Goal: Task Accomplishment & Management: Manage account settings

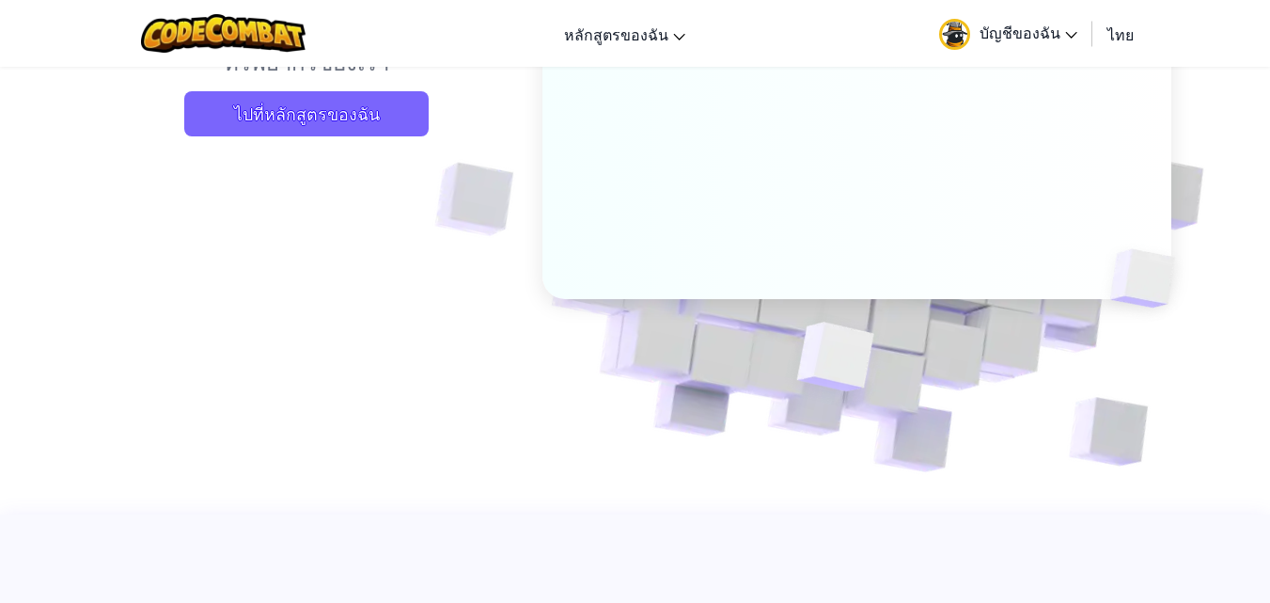
scroll to position [188, 0]
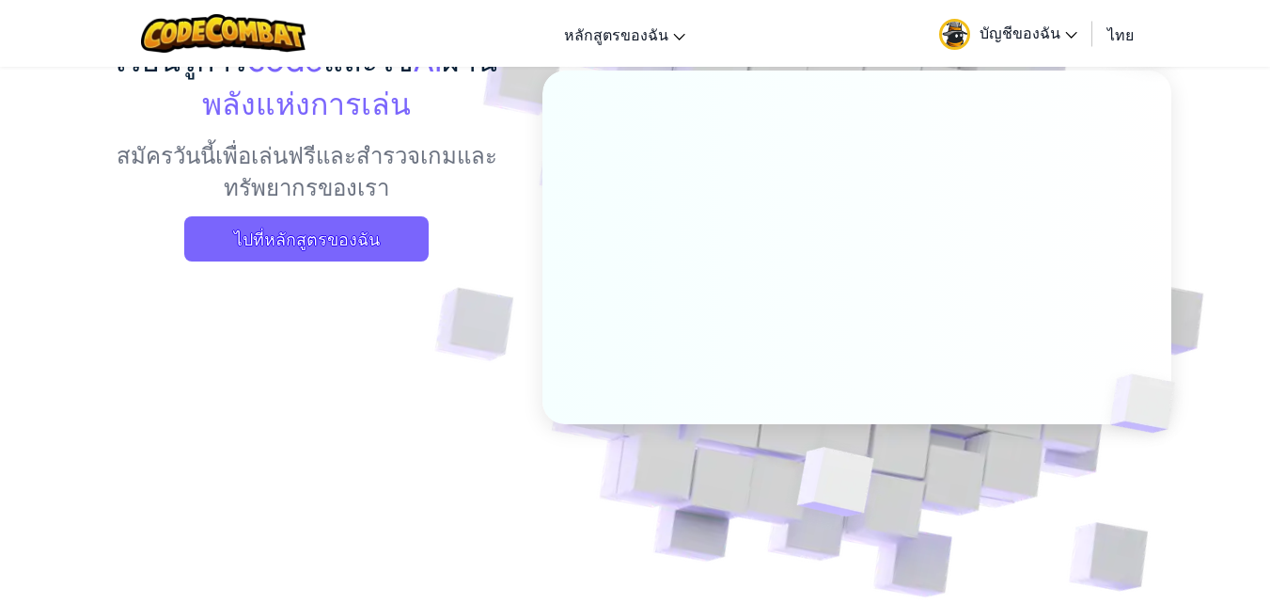
click at [954, 25] on img at bounding box center [954, 34] width 31 height 31
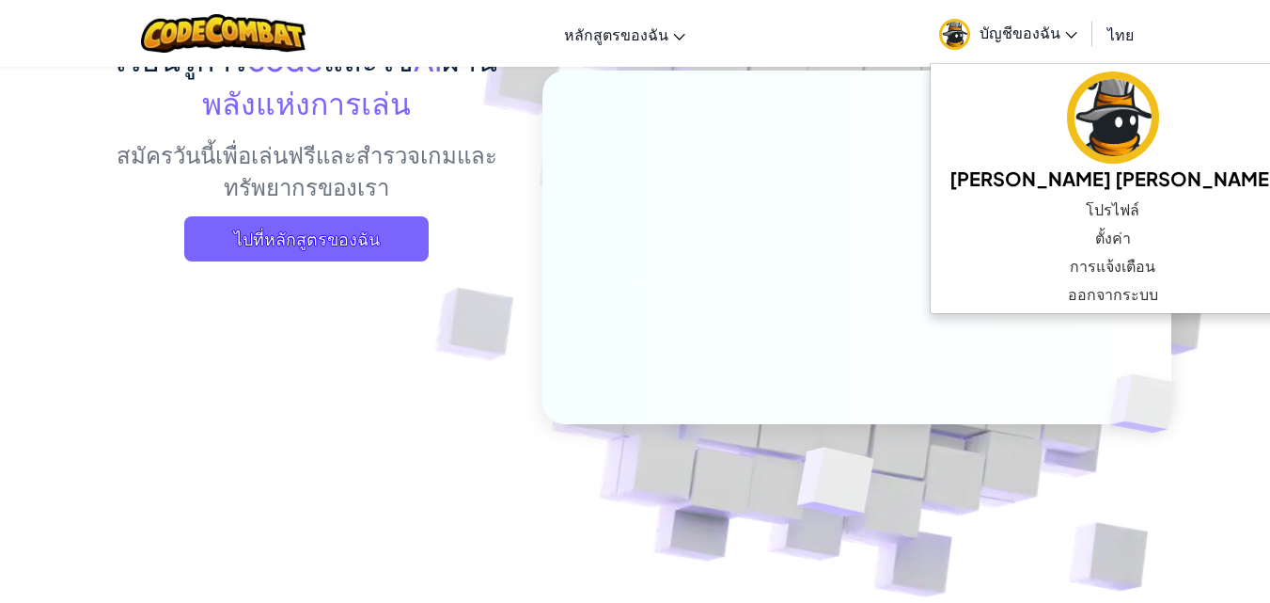
click at [954, 25] on img at bounding box center [954, 34] width 31 height 31
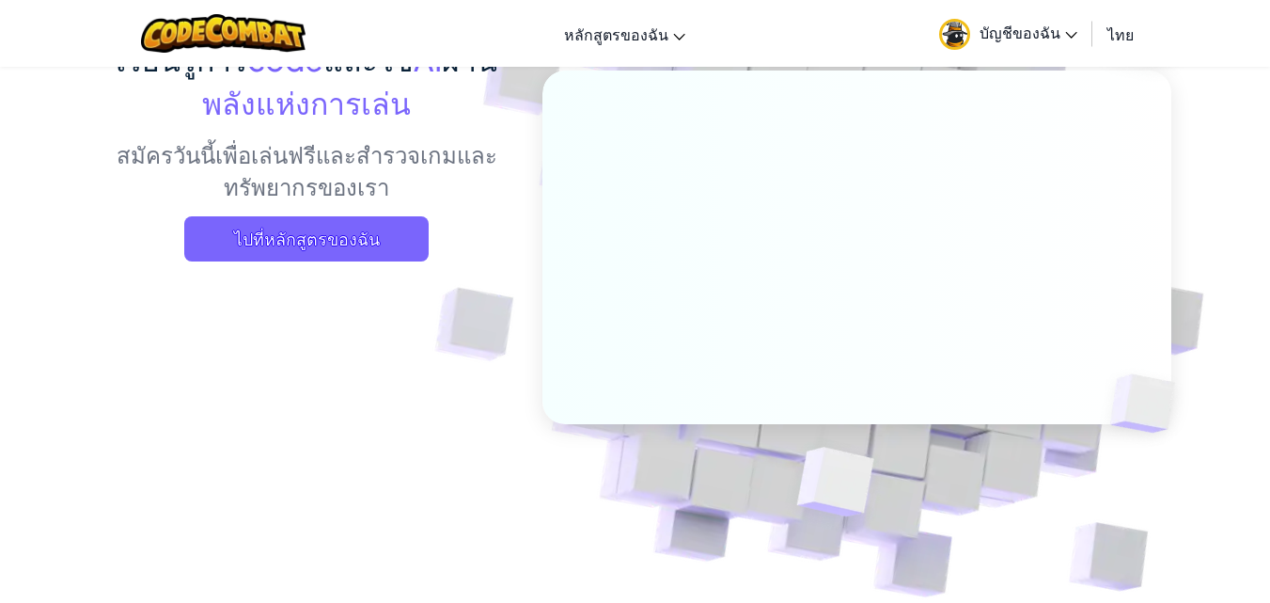
click at [956, 24] on img at bounding box center [954, 34] width 31 height 31
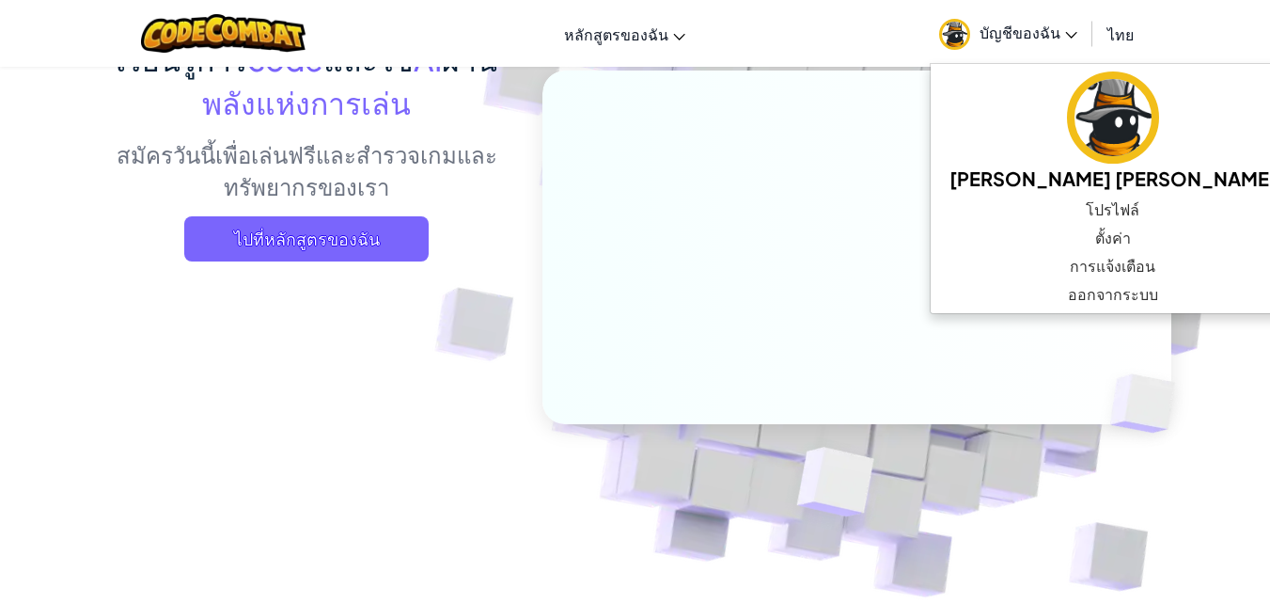
click at [956, 24] on img at bounding box center [954, 34] width 31 height 31
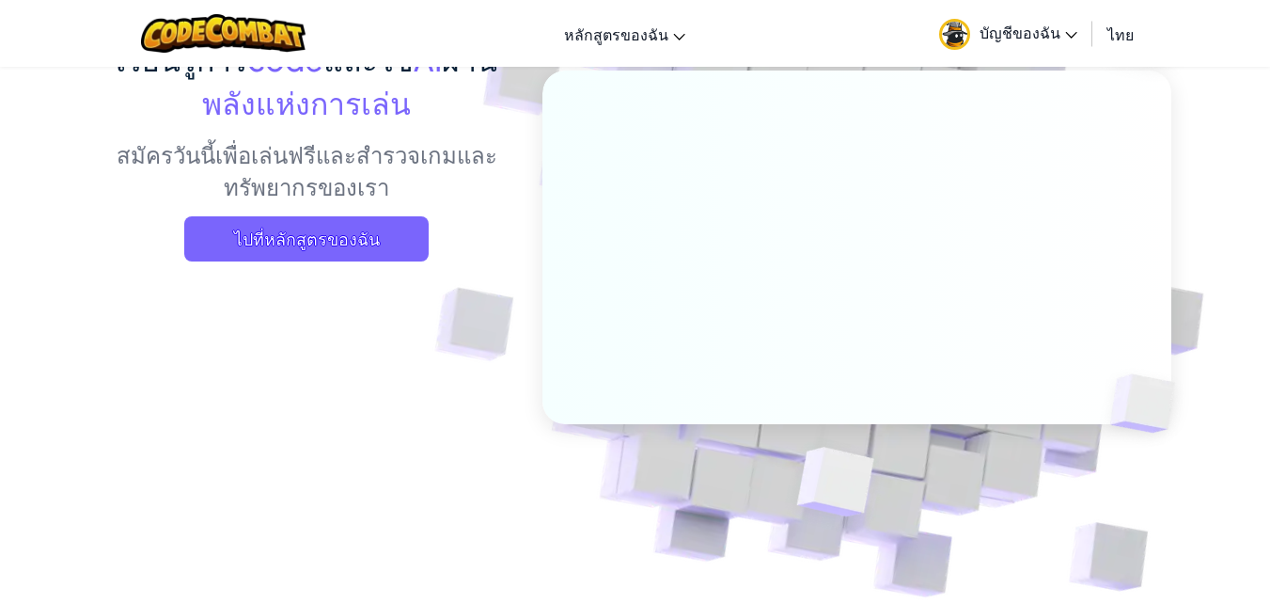
click at [956, 24] on img at bounding box center [954, 34] width 31 height 31
click at [991, 29] on span "บัญชีของฉัน" at bounding box center [1029, 33] width 98 height 20
click at [1013, 29] on span "บัญชีของฉัน" at bounding box center [1029, 33] width 98 height 20
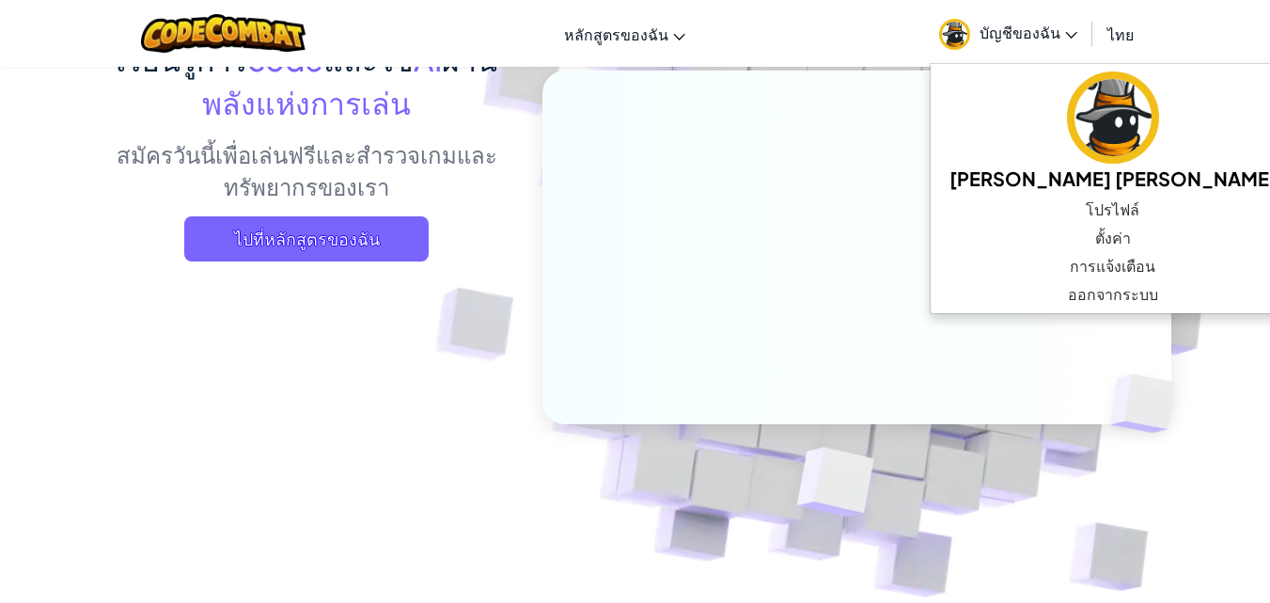
click at [1015, 29] on span "บัญชีของฉัน" at bounding box center [1029, 33] width 98 height 20
click at [1016, 29] on span "บัญชีของฉัน" at bounding box center [1029, 33] width 98 height 20
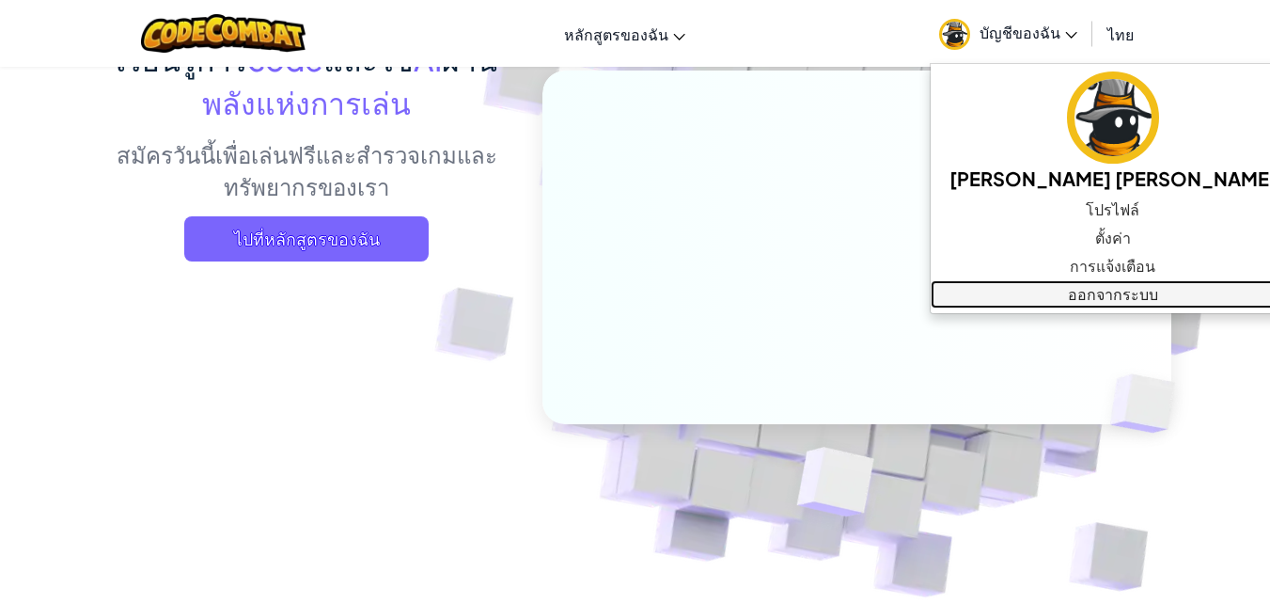
click at [1029, 300] on link "ออกจากระบบ" at bounding box center [1113, 294] width 365 height 28
